Goal: Navigation & Orientation: Find specific page/section

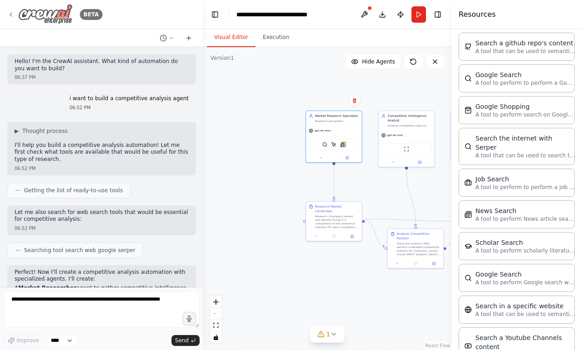
click at [52, 15] on img at bounding box center [45, 14] width 54 height 20
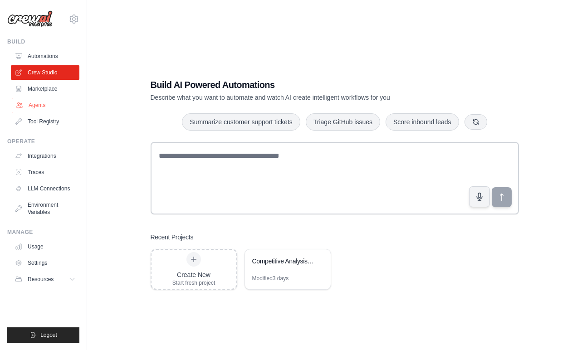
click at [40, 101] on link "Agents" at bounding box center [46, 105] width 69 height 15
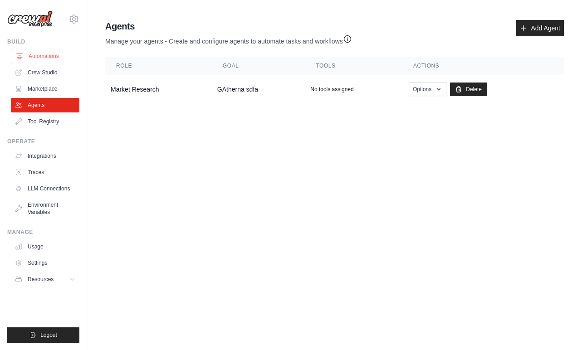
click at [48, 54] on link "Automations" at bounding box center [46, 56] width 69 height 15
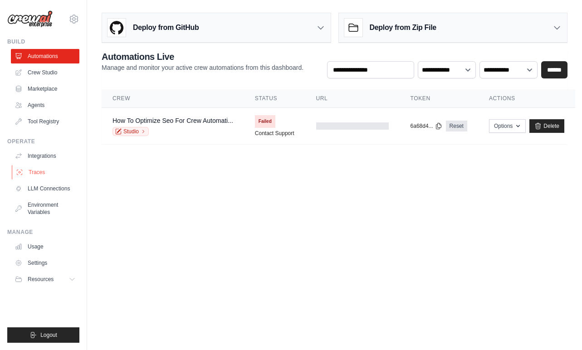
click at [63, 170] on link "Traces" at bounding box center [46, 172] width 69 height 15
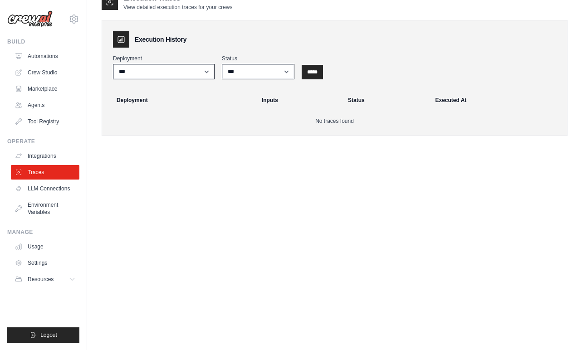
scroll to position [18, 0]
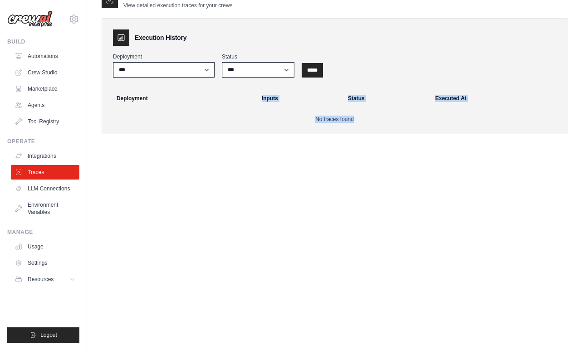
drag, startPoint x: 229, startPoint y: 103, endPoint x: 379, endPoint y: 119, distance: 151.0
click at [379, 119] on div "**********" at bounding box center [335, 76] width 466 height 116
click at [379, 119] on p "No traces found" at bounding box center [334, 119] width 443 height 7
